Goal: Task Accomplishment & Management: Manage account settings

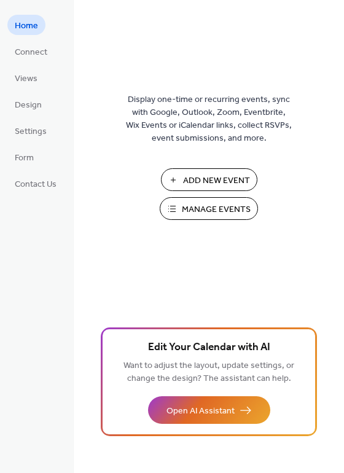
click at [214, 204] on span "Manage Events" at bounding box center [216, 209] width 69 height 13
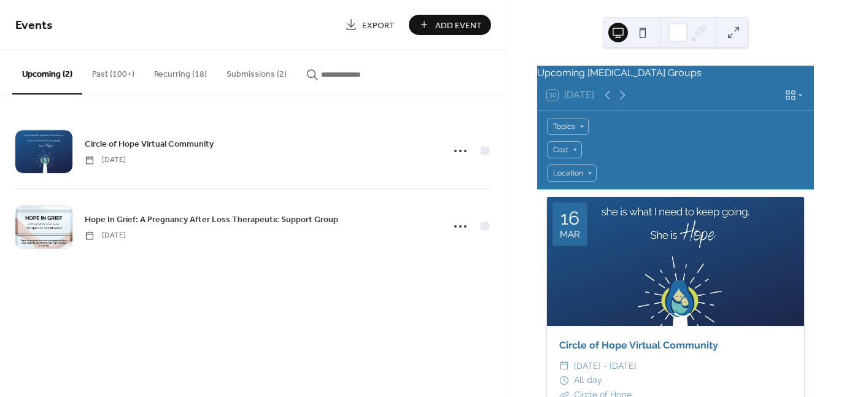
click at [253, 73] on button "Submissions (2)" at bounding box center [257, 72] width 80 height 44
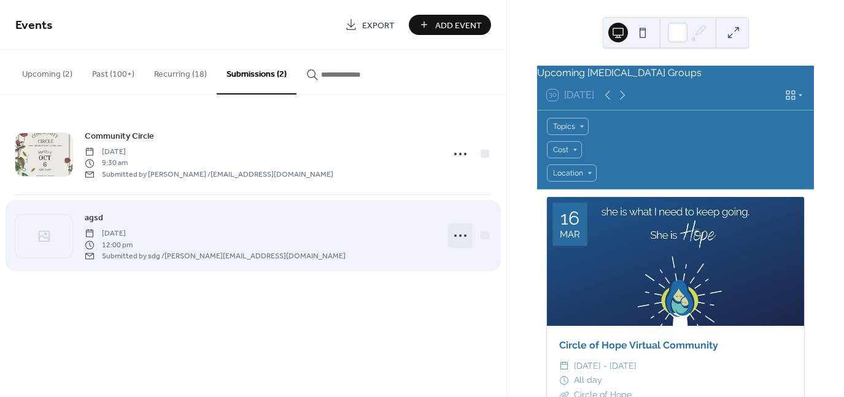
click at [460, 238] on icon at bounding box center [461, 236] width 20 height 20
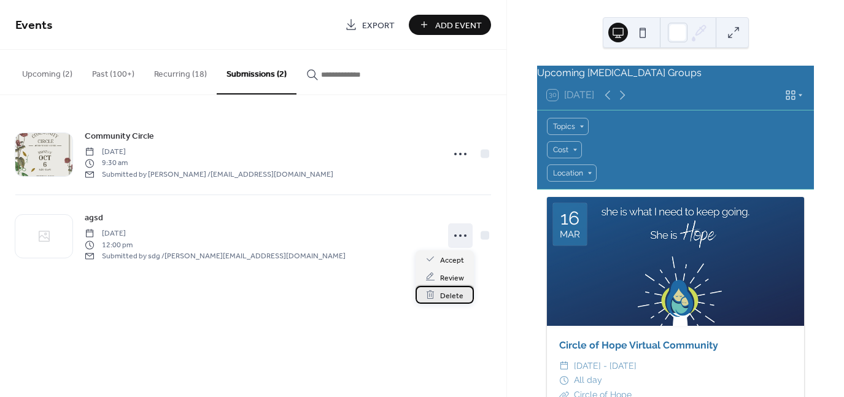
click at [442, 296] on span "Delete" at bounding box center [451, 295] width 23 height 13
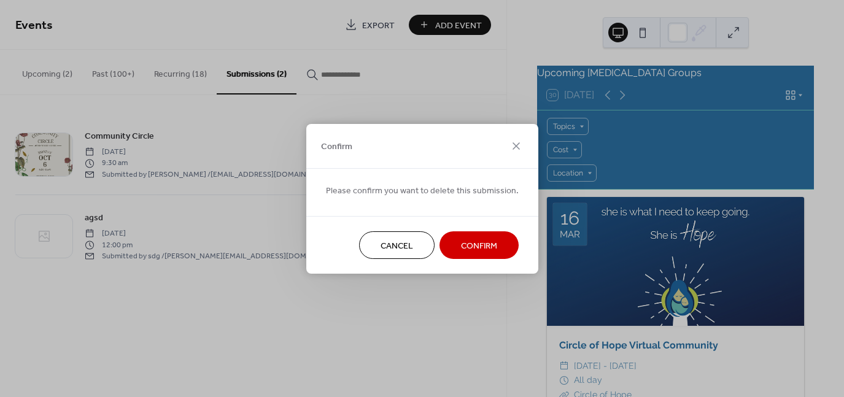
click at [470, 244] on span "Confirm" at bounding box center [479, 245] width 36 height 13
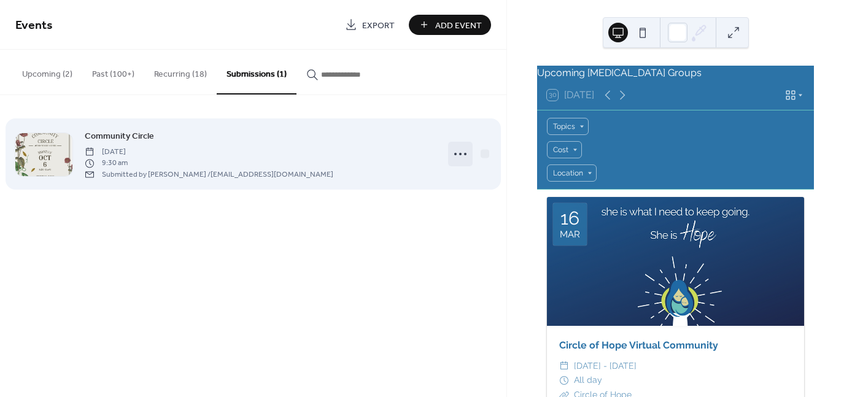
click at [460, 155] on icon at bounding box center [461, 154] width 20 height 20
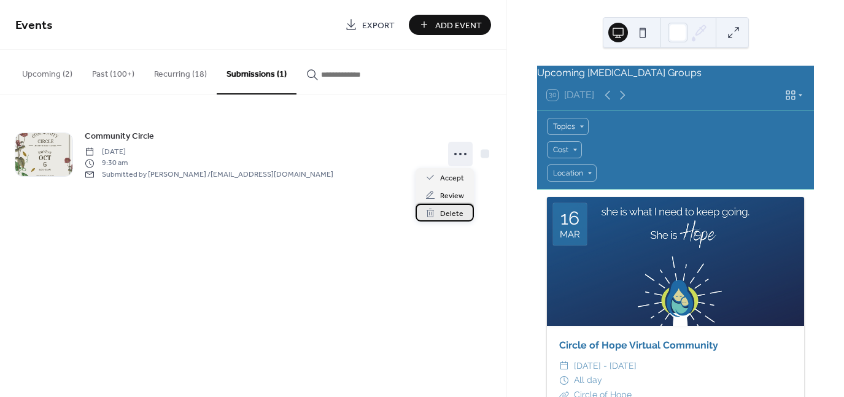
click at [446, 213] on span "Delete" at bounding box center [451, 214] width 23 height 13
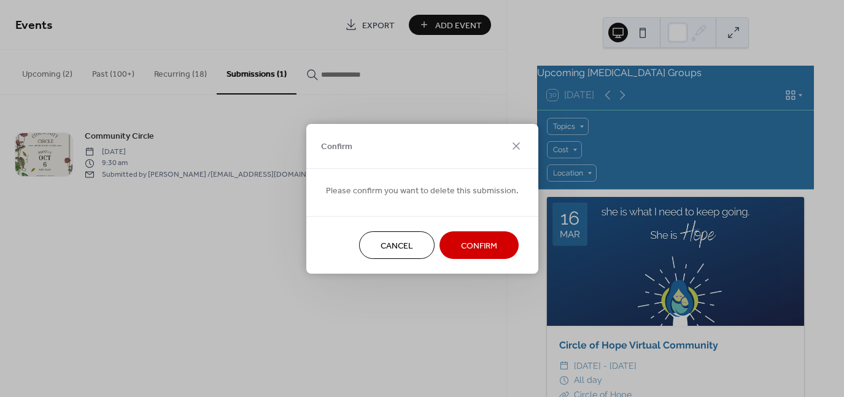
click at [464, 244] on span "Confirm" at bounding box center [479, 245] width 36 height 13
